Goal: Task Accomplishment & Management: Use online tool/utility

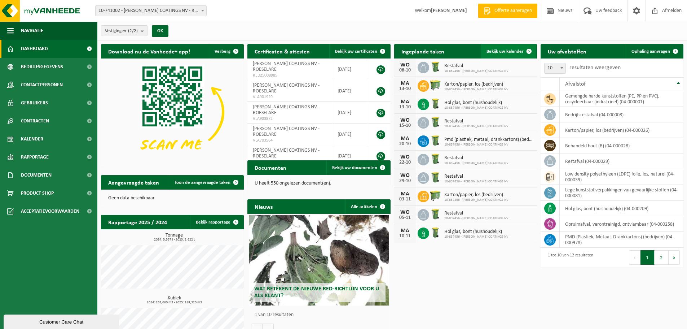
click at [529, 48] on span at bounding box center [529, 51] width 14 height 14
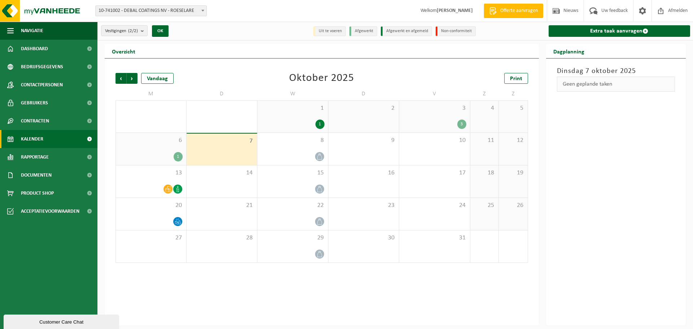
click at [369, 29] on li "Afgewerkt" at bounding box center [363, 31] width 28 height 10
click at [366, 31] on li "Afgewerkt" at bounding box center [363, 31] width 28 height 10
click at [591, 155] on div "Dinsdag 7 oktober 2025 Geen geplande taken" at bounding box center [616, 191] width 140 height 267
click at [617, 30] on link "Extra taak aanvragen" at bounding box center [619, 31] width 142 height 12
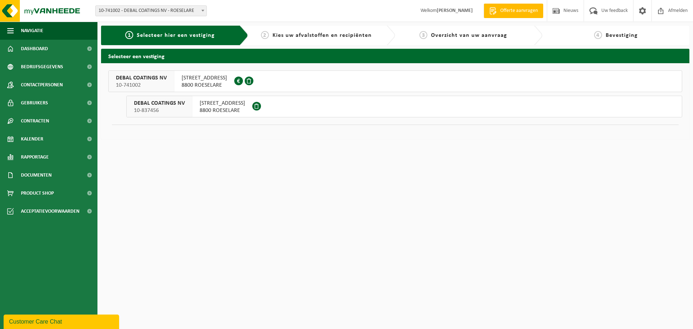
click at [205, 83] on span "8800 ROESELARE" at bounding box center [204, 85] width 45 height 7
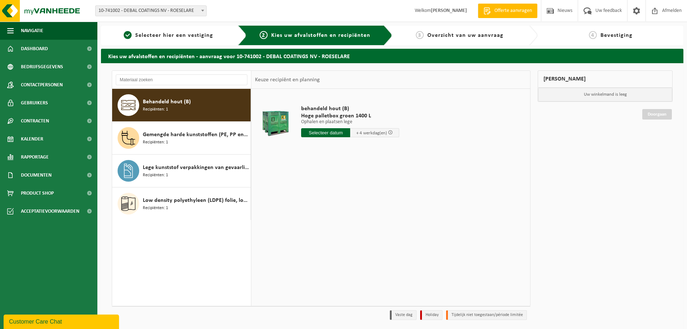
click at [333, 131] on input "text" at bounding box center [325, 132] width 49 height 9
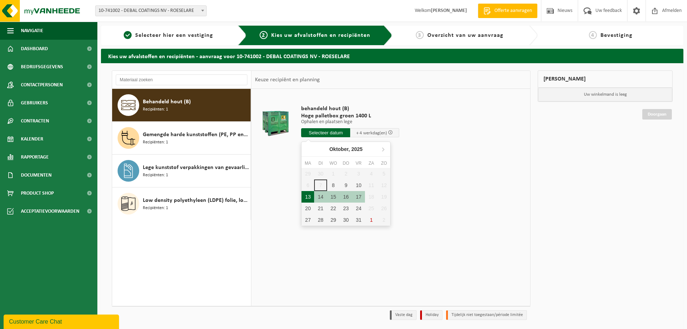
click at [307, 198] on div "13" at bounding box center [308, 197] width 13 height 12
type input "Van 2025-10-13"
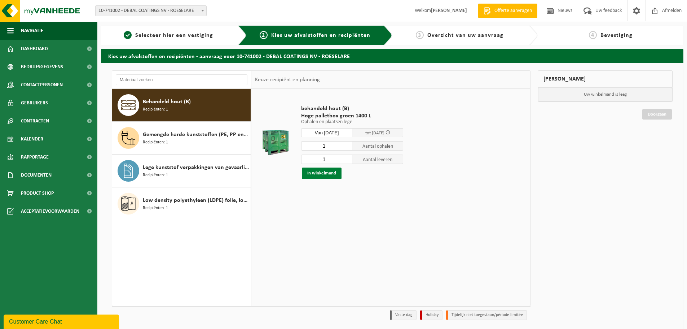
click at [319, 174] on button "In winkelmand" at bounding box center [322, 173] width 40 height 12
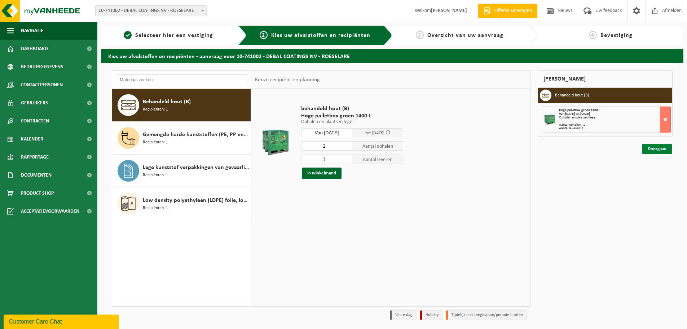
click at [653, 148] on link "Doorgaan" at bounding box center [658, 149] width 30 height 10
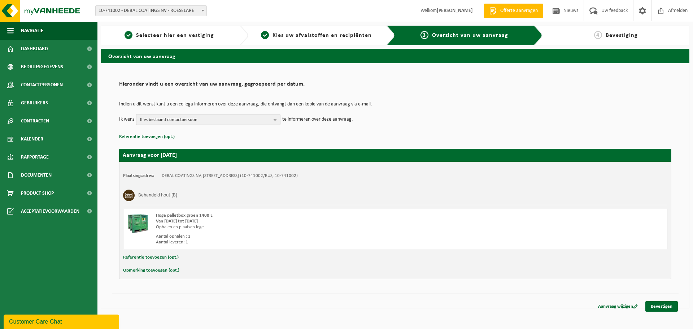
click at [277, 120] on b "button" at bounding box center [277, 119] width 6 height 10
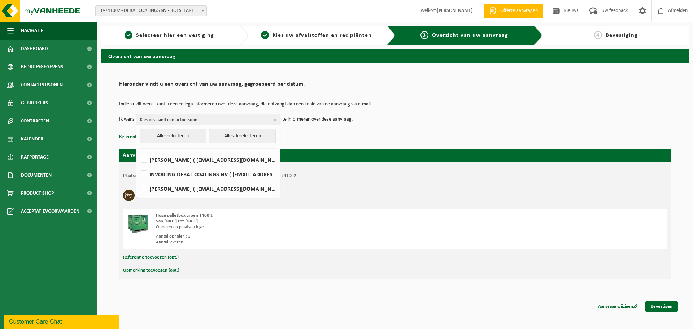
click at [277, 120] on b "button" at bounding box center [277, 119] width 6 height 10
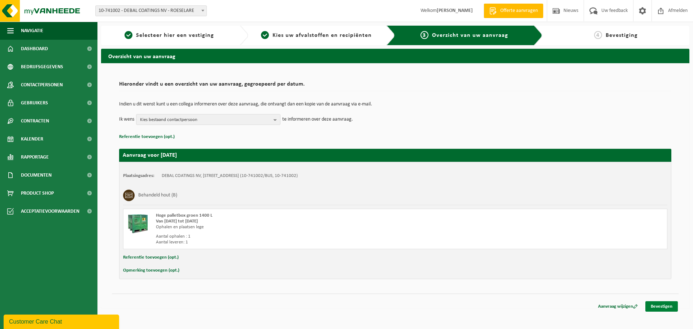
click at [660, 306] on link "Bevestigen" at bounding box center [661, 306] width 32 height 10
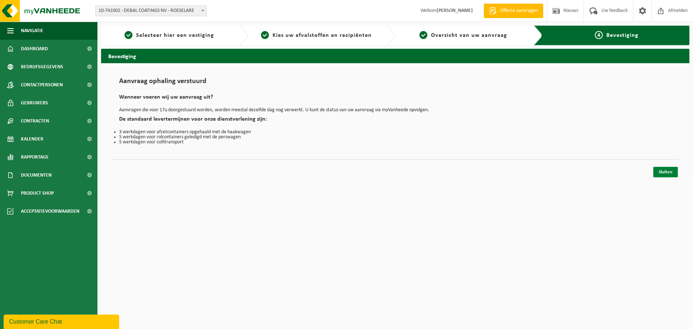
click at [666, 172] on link "Sluiten" at bounding box center [665, 172] width 25 height 10
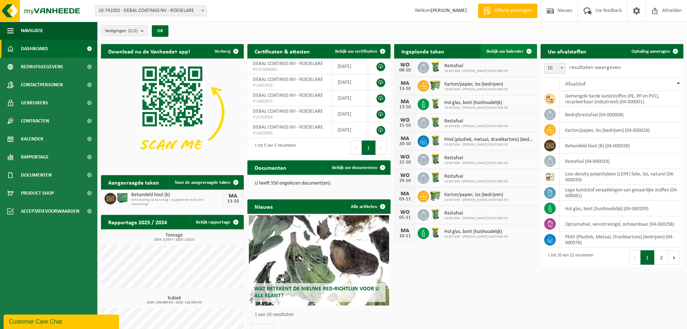
click at [507, 52] on span "Bekijk uw kalender" at bounding box center [505, 51] width 37 height 5
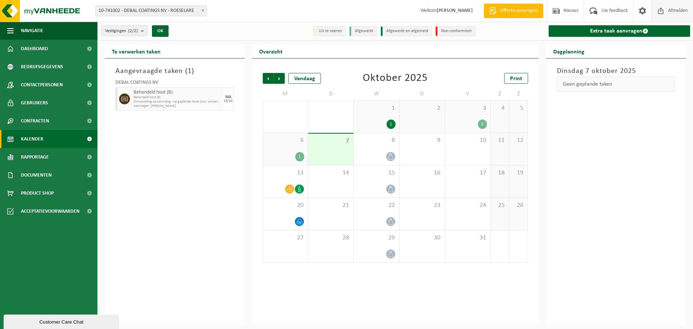
click at [675, 9] on span "Afmelden" at bounding box center [677, 10] width 23 height 21
